Goal: Information Seeking & Learning: Learn about a topic

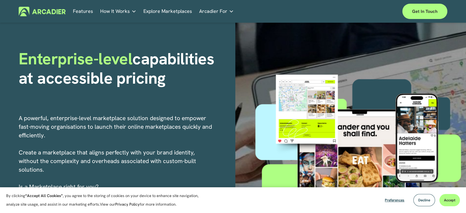
scroll to position [58, 0]
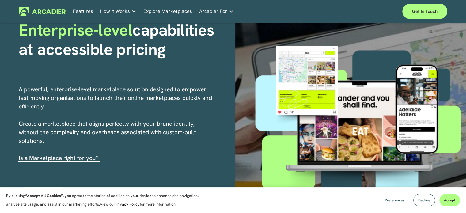
click at [116, 105] on p "A powerful, enterprise-level marketplace solution designed to empower fast-movi…" at bounding box center [116, 123] width 194 height 77
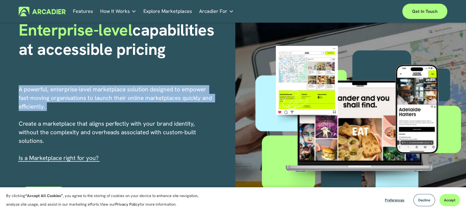
click at [116, 105] on p "A powerful, enterprise-level marketplace solution designed to empower fast-movi…" at bounding box center [116, 123] width 194 height 77
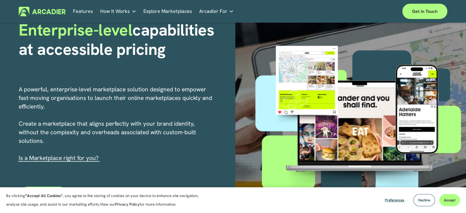
click at [99, 127] on p "A powerful, enterprise-level marketplace solution designed to empower fast-movi…" at bounding box center [116, 123] width 194 height 77
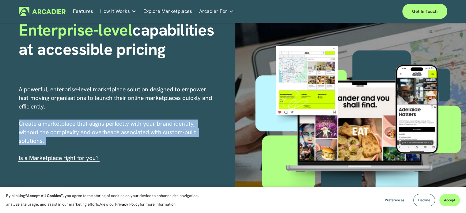
click at [99, 127] on p "A powerful, enterprise-level marketplace solution designed to empower fast-movi…" at bounding box center [116, 123] width 194 height 77
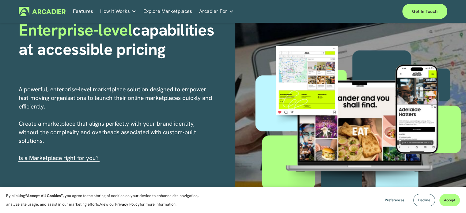
click at [70, 96] on p "A powerful, enterprise-level marketplace solution designed to empower fast-movi…" at bounding box center [116, 123] width 194 height 77
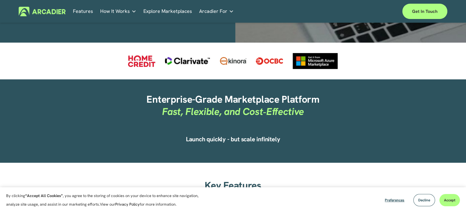
scroll to position [294, 0]
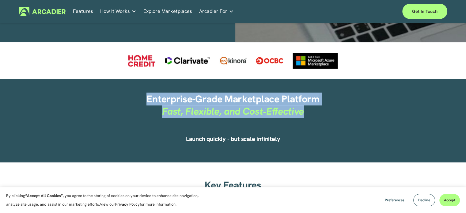
drag, startPoint x: 145, startPoint y: 100, endPoint x: 319, endPoint y: 119, distance: 174.3
click at [310, 124] on div "Enterprise-Grade Marketplace Platform Fast, Flexible, and Cost‑Effective" at bounding box center [233, 111] width 318 height 37
click at [320, 112] on h2 "Enterprise-Grade Marketplace Platform Fast, Flexible, and Cost‑Effective" at bounding box center [233, 105] width 318 height 24
click at [300, 105] on em "Fast, Flexible, and Cost‑Effective" at bounding box center [233, 111] width 142 height 13
click at [309, 115] on h2 "Enterprise-Grade Marketplace Platform Fast, Flexible, and Cost‑Effective" at bounding box center [233, 105] width 318 height 24
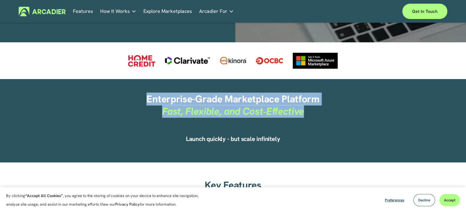
drag, startPoint x: 304, startPoint y: 111, endPoint x: 133, endPoint y: 97, distance: 171.1
click at [133, 97] on h2 "Enterprise-Grade Marketplace Platform Fast, Flexible, and Cost‑Effective" at bounding box center [233, 105] width 318 height 24
click at [147, 101] on strong "Enterprise-Grade Marketplace Platform" at bounding box center [232, 98] width 173 height 13
drag, startPoint x: 147, startPoint y: 101, endPoint x: 306, endPoint y: 112, distance: 159.9
click at [306, 112] on h2 "Enterprise-Grade Marketplace Platform Fast, Flexible, and Cost‑Effective" at bounding box center [233, 105] width 318 height 24
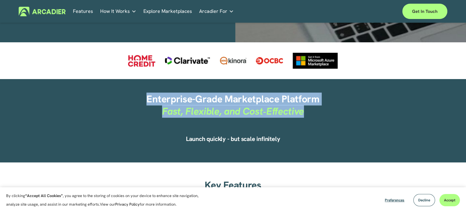
click at [306, 112] on h2 "Enterprise-Grade Marketplace Platform Fast, Flexible, and Cost‑Effective" at bounding box center [233, 105] width 318 height 24
drag, startPoint x: 306, startPoint y: 112, endPoint x: 134, endPoint y: 95, distance: 173.2
click at [134, 95] on h2 "Enterprise-Grade Marketplace Platform Fast, Flexible, and Cost‑Effective" at bounding box center [233, 105] width 318 height 24
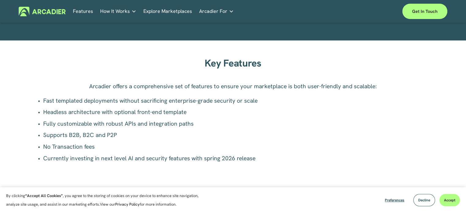
scroll to position [416, 0]
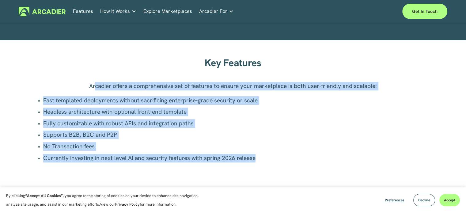
drag, startPoint x: 260, startPoint y: 156, endPoint x: 95, endPoint y: 83, distance: 180.8
click at [95, 83] on div "Arcadier offers a comprehensive set of features to ensure your marketplace is b…" at bounding box center [233, 122] width 392 height 81
click at [95, 83] on p "Arcadier offers a comprehensive set of features to ensure your marketplace is b…" at bounding box center [233, 86] width 392 height 9
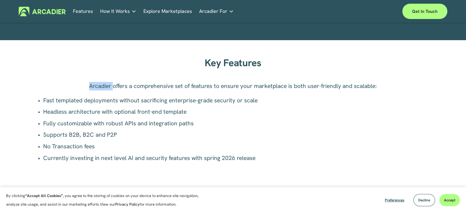
click at [95, 83] on p "Arcadier offers a comprehensive set of features to ensure your marketplace is b…" at bounding box center [233, 86] width 392 height 9
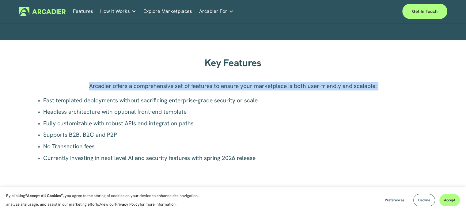
click at [95, 83] on p "Arcadier offers a comprehensive set of features to ensure your marketplace is b…" at bounding box center [233, 86] width 392 height 9
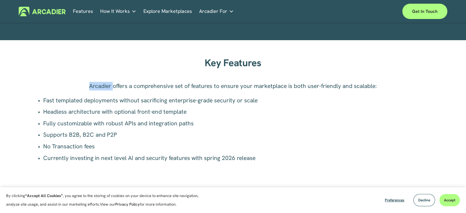
click at [95, 83] on p "Arcadier offers a comprehensive set of features to ensure your marketplace is b…" at bounding box center [233, 86] width 392 height 9
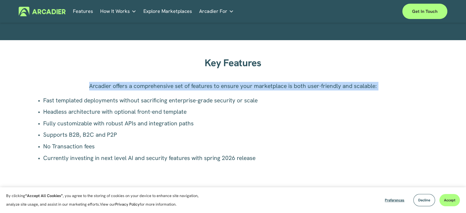
click at [95, 83] on p "Arcadier offers a comprehensive set of features to ensure your marketplace is b…" at bounding box center [233, 86] width 392 height 9
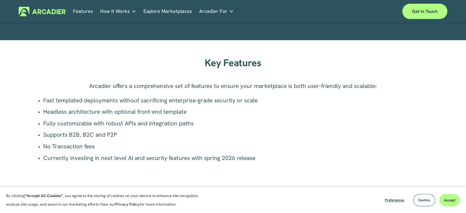
click at [86, 101] on p "Fast templated deployments without sacrificing enterprise-grade security or sca…" at bounding box center [236, 100] width 386 height 9
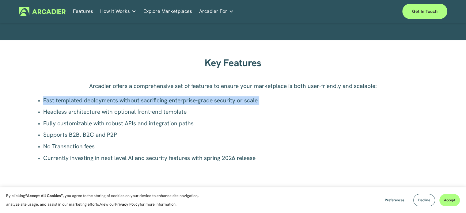
click at [86, 101] on p "Fast templated deployments without sacrificing enterprise-grade security or sca…" at bounding box center [236, 100] width 386 height 9
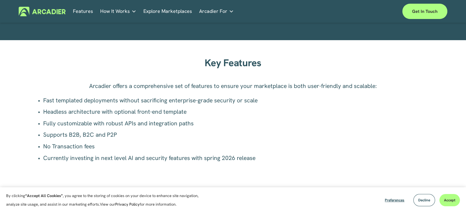
click at [86, 115] on p "Headless architecture with optional front-end template" at bounding box center [236, 111] width 386 height 9
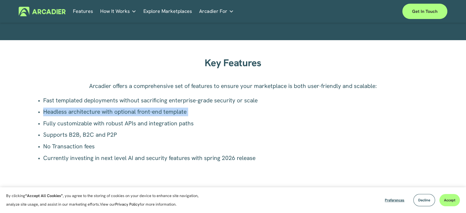
click at [86, 115] on p "Headless architecture with optional front-end template" at bounding box center [236, 111] width 386 height 9
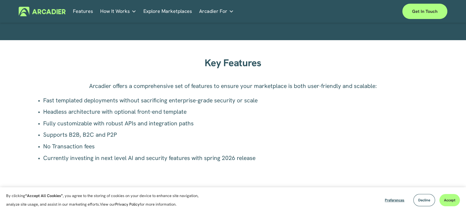
click at [86, 120] on p "Fully customizable with robust APIs and integration paths" at bounding box center [236, 123] width 386 height 9
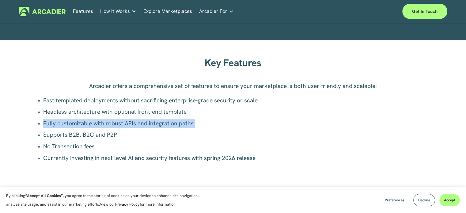
click at [86, 120] on p "Fully customizable with robust APIs and integration paths" at bounding box center [236, 123] width 386 height 9
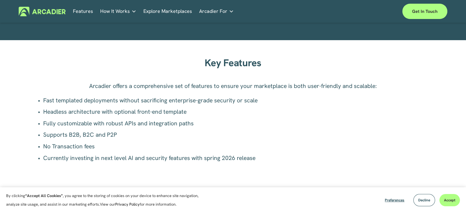
click at [83, 131] on ul "Fast templated deployments without sacrificing enterprise-grade security or sca…" at bounding box center [233, 129] width 392 height 66
click at [77, 144] on p "No Transaction fees" at bounding box center [236, 146] width 386 height 9
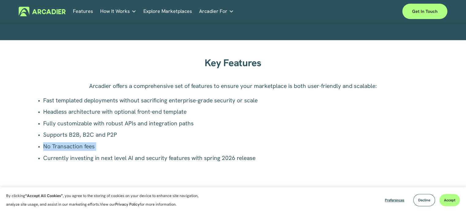
click at [77, 144] on p "No Transaction fees" at bounding box center [236, 146] width 386 height 9
click at [76, 159] on p "Currently investing in next level AI and security features with spring 2026 rel…" at bounding box center [236, 158] width 386 height 9
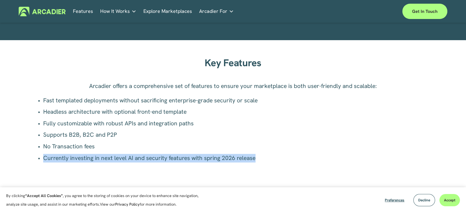
click at [76, 159] on p "Currently investing in next level AI and security features with spring 2026 rel…" at bounding box center [236, 158] width 386 height 9
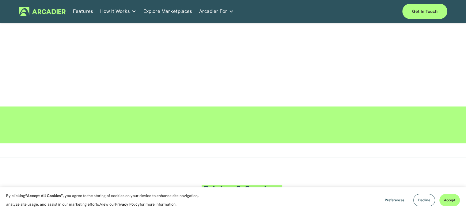
scroll to position [1119, 0]
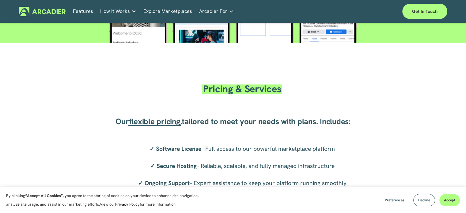
drag, startPoint x: 237, startPoint y: 119, endPoint x: 380, endPoint y: 123, distance: 142.7
click at [392, 121] on div "Pricing & Services Our flexible pricing , tailored to meet your needs with plan…" at bounding box center [233, 166] width 466 height 193
click at [298, 123] on span "tailored to meet your needs with plans. Includes:" at bounding box center [266, 121] width 168 height 10
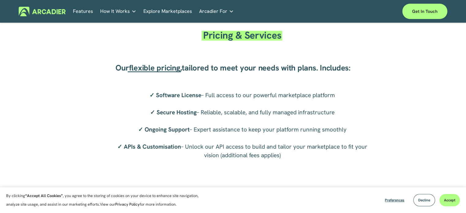
scroll to position [1174, 0]
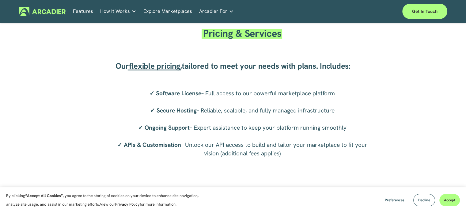
drag, startPoint x: 201, startPoint y: 112, endPoint x: 358, endPoint y: 109, distance: 156.7
click at [358, 109] on p "✓ Software License – Full access to our powerful marketplace platform ✓ Secure …" at bounding box center [241, 123] width 263 height 69
click at [320, 114] on p "✓ Software License – Full access to our powerful marketplace platform ✓ Secure …" at bounding box center [241, 123] width 263 height 69
drag, startPoint x: 196, startPoint y: 130, endPoint x: 392, endPoint y: 121, distance: 195.8
click at [392, 121] on div "Pricing & Services Our flexible pricing , tailored to meet your needs with plan…" at bounding box center [233, 111] width 466 height 193
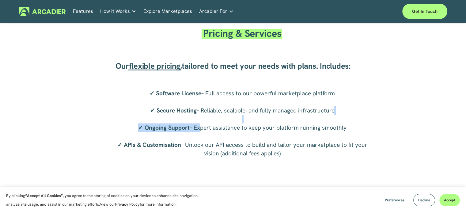
drag, startPoint x: 291, startPoint y: 155, endPoint x: 179, endPoint y: 148, distance: 112.0
click at [179, 148] on p "✓ Software License – Full access to our powerful marketplace platform ✓ Secure …" at bounding box center [241, 123] width 263 height 69
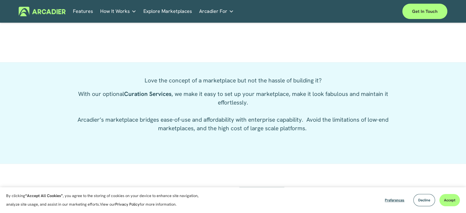
scroll to position [1336, 0]
drag, startPoint x: 258, startPoint y: 104, endPoint x: 139, endPoint y: 77, distance: 122.4
click at [139, 77] on div "Love the concept of a marketplace but not the hassle of building it? With our o…" at bounding box center [233, 103] width 318 height 56
click at [152, 83] on p "Love the concept of a marketplace but not the hassle of building it?" at bounding box center [233, 79] width 318 height 9
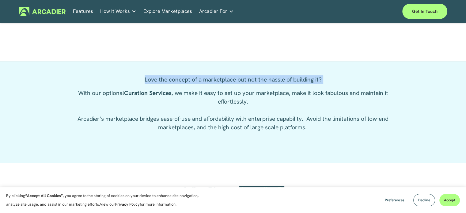
click at [152, 83] on p "Love the concept of a marketplace but not the hassle of building it?" at bounding box center [233, 79] width 318 height 9
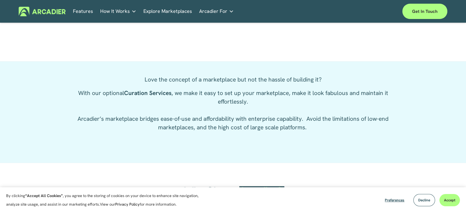
click at [204, 101] on p "With our optional Curation Services , we make it easy to set up your marketplac…" at bounding box center [233, 110] width 318 height 43
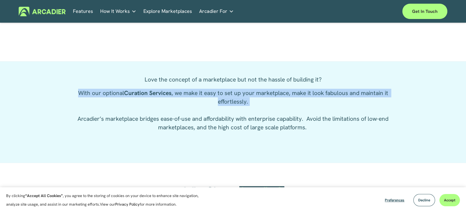
click at [204, 101] on p "With our optional Curation Services , we make it easy to set up your marketplac…" at bounding box center [233, 110] width 318 height 43
click at [209, 95] on p "With our optional Curation Services , we make it easy to set up your marketplac…" at bounding box center [233, 110] width 318 height 43
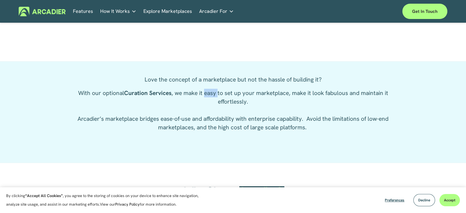
click at [209, 95] on p "With our optional Curation Services , we make it easy to set up your marketplac…" at bounding box center [233, 110] width 318 height 43
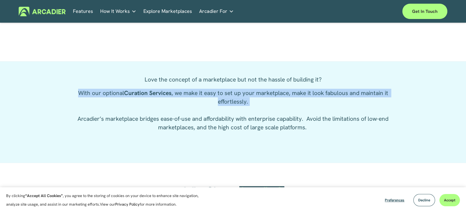
click at [209, 95] on p "With our optional Curation Services , we make it easy to set up your marketplac…" at bounding box center [233, 110] width 318 height 43
